Goal: Communication & Community: Answer question/provide support

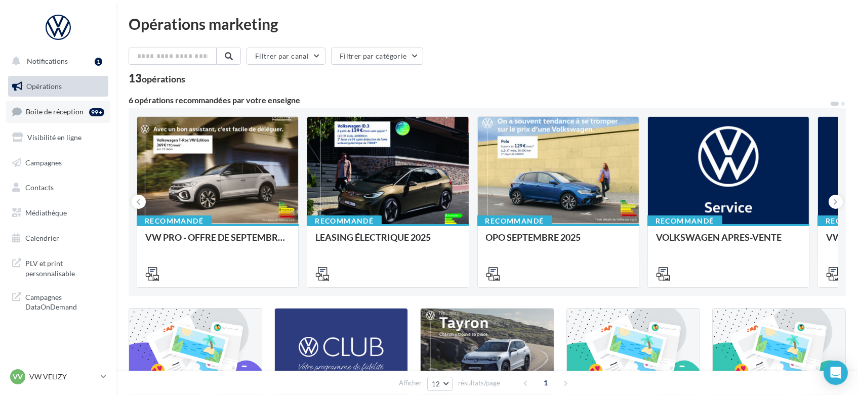
click at [55, 103] on link "Boîte de réception 99+" at bounding box center [58, 112] width 104 height 22
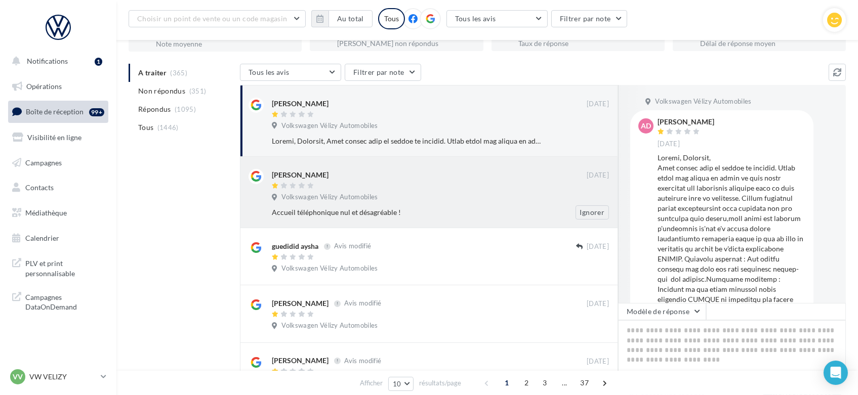
scroll to position [83, 0]
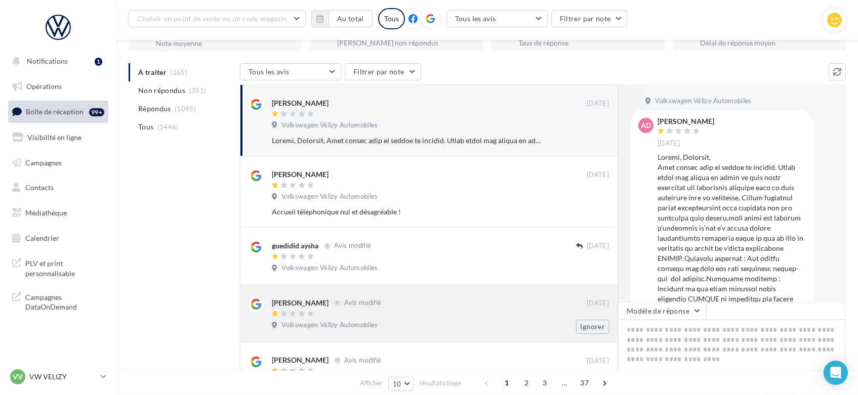
click at [449, 315] on div at bounding box center [429, 314] width 315 height 9
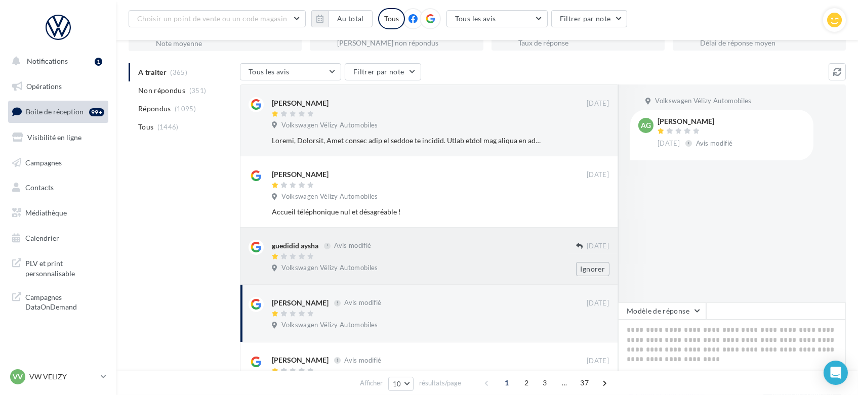
click at [495, 271] on div "Volkswagen Vélizy Automobiles" at bounding box center [440, 269] width 337 height 11
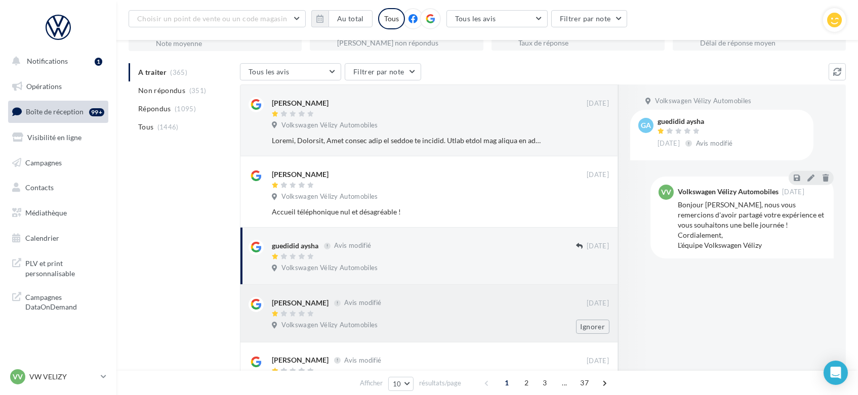
click at [475, 318] on div "[PERSON_NAME] Avis modifié [DATE] Volkswagen Vélizy Automobiles Ignorer" at bounding box center [440, 315] width 337 height 36
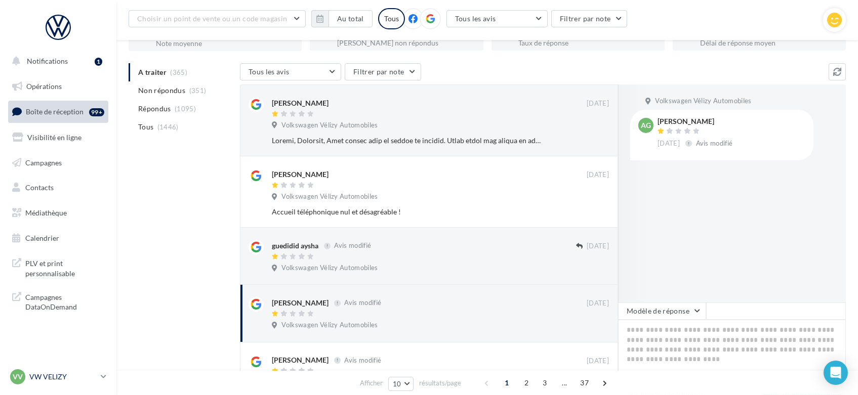
click at [100, 377] on link "VV VW VELIZY vw-vel-ale" at bounding box center [58, 376] width 100 height 19
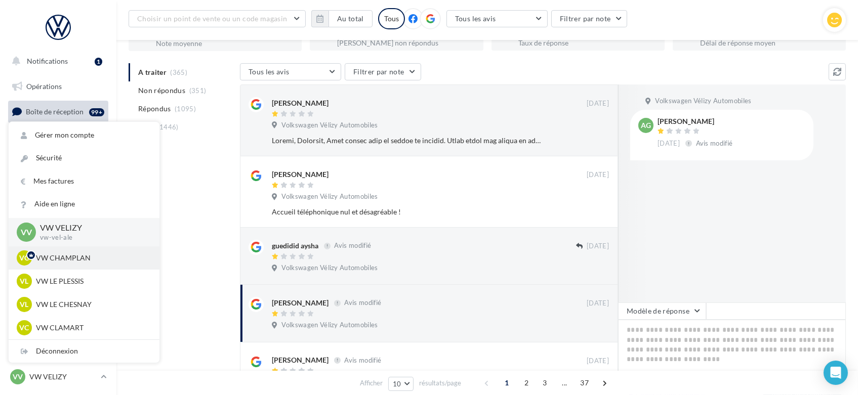
click at [97, 259] on p "VW CHAMPLAN" at bounding box center [91, 258] width 111 height 10
